Goal: Information Seeking & Learning: Learn about a topic

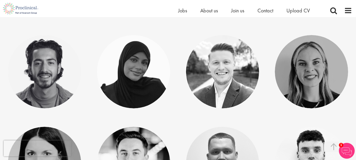
scroll to position [839, 0]
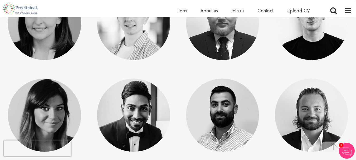
drag, startPoint x: 359, startPoint y: 59, endPoint x: 257, endPoint y: 77, distance: 104.3
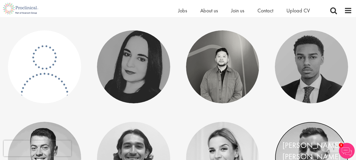
drag, startPoint x: 359, startPoint y: 93, endPoint x: 299, endPoint y: 124, distance: 68.0
click at [299, 124] on link at bounding box center [311, 158] width 73 height 73
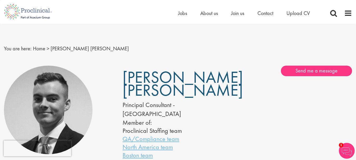
drag, startPoint x: 359, startPoint y: 19, endPoint x: 359, endPoint y: 11, distance: 8.4
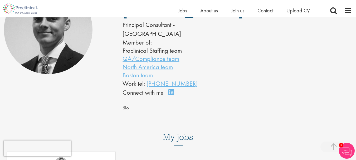
scroll to position [183, 0]
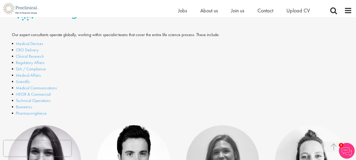
scroll to position [162, 0]
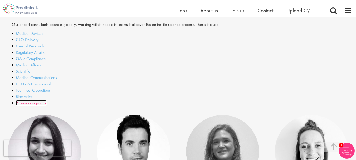
click at [38, 102] on link "Pharmacovigilance" at bounding box center [31, 103] width 31 height 6
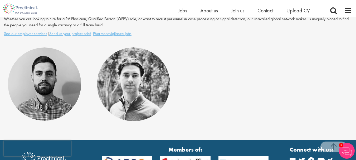
scroll to position [112, 0]
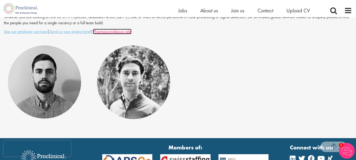
click at [124, 33] on u "Pharmacovigilance jobs" at bounding box center [112, 32] width 38 height 6
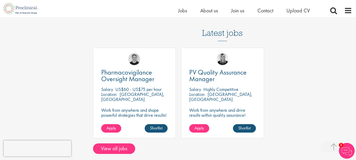
scroll to position [112, 0]
